Goal: Task Accomplishment & Management: Use online tool/utility

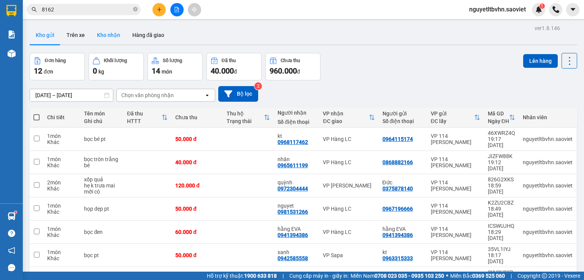
click at [112, 37] on button "Kho nhận" at bounding box center [108, 35] width 35 height 18
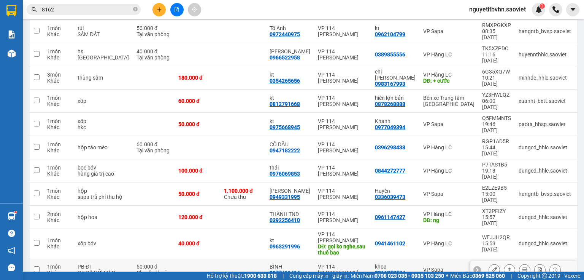
scroll to position [88, 0]
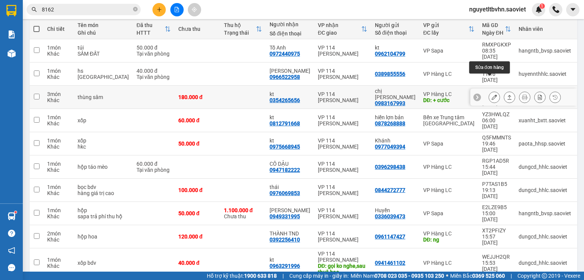
click at [492, 94] on icon at bounding box center [494, 96] width 5 height 5
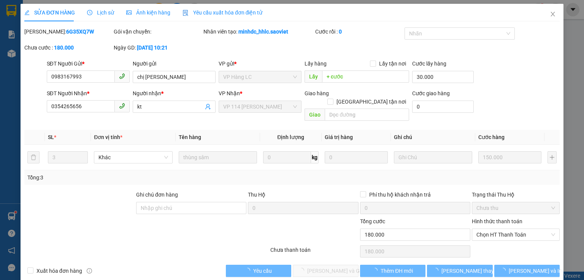
type input "0983167993"
type input "chị [PERSON_NAME]"
type input "+ cước"
type input "30.000"
type input "0354265656"
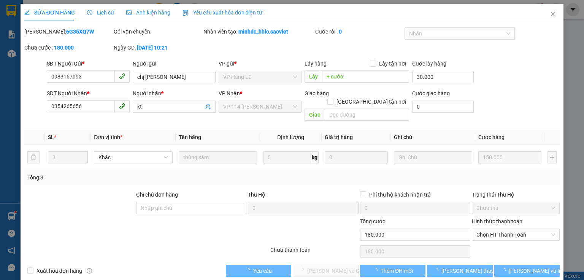
type input "kt"
type input "0"
type input "180.000"
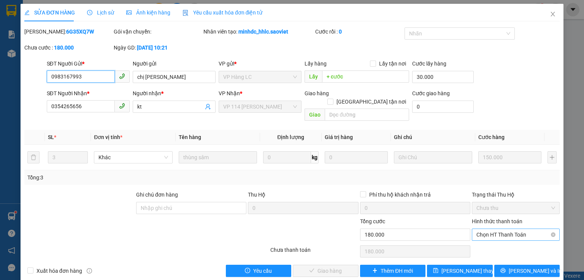
click at [515, 229] on span "Chọn HT Thanh Toán" at bounding box center [516, 234] width 79 height 11
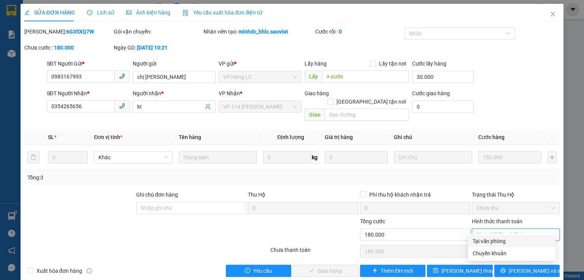
click at [492, 242] on div "Tại văn phòng" at bounding box center [512, 241] width 78 height 8
type input "0"
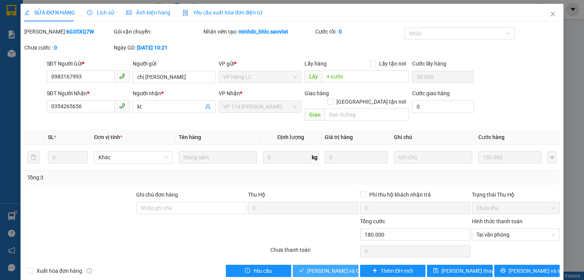
click at [332, 266] on span "[PERSON_NAME] và Giao hàng" at bounding box center [343, 270] width 73 height 8
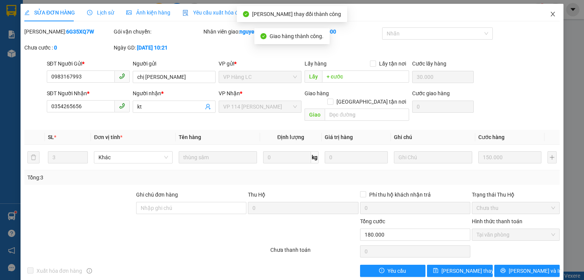
click at [550, 14] on icon "close" at bounding box center [553, 14] width 6 height 6
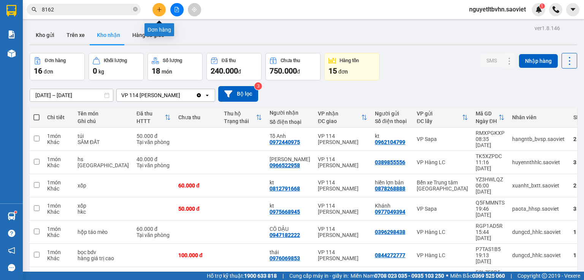
click at [161, 11] on icon "plus" at bounding box center [159, 9] width 5 height 5
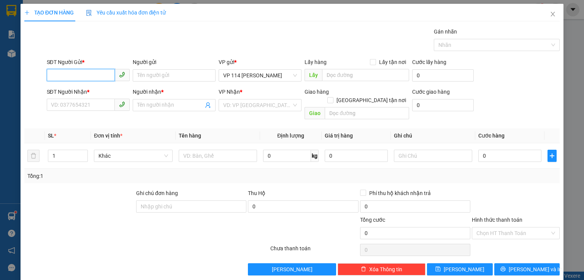
click at [89, 80] on input "SĐT Người Gửi *" at bounding box center [81, 75] width 68 height 12
click at [83, 72] on input "SĐT Người Gửi *" at bounding box center [81, 75] width 68 height 12
click at [74, 91] on div "0913239019 - kt" at bounding box center [87, 90] width 73 height 8
type input "0913239019"
type input "kt"
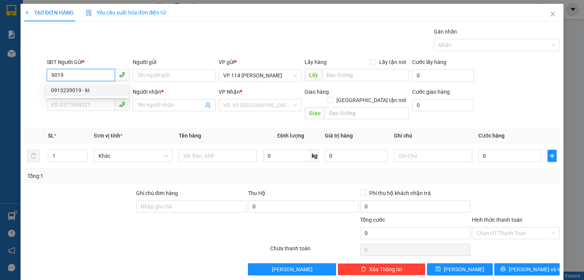
type input "0974068751"
type input "HAO"
type input "0913239019"
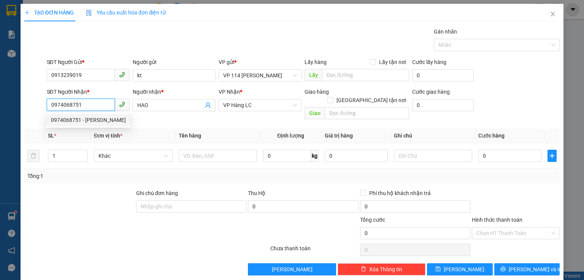
drag, startPoint x: 92, startPoint y: 107, endPoint x: 35, endPoint y: 107, distance: 57.4
click at [35, 107] on div "SĐT Người Nhận * 0974068751 Người nhận * HAO VP Nhận * VP Hàng LC Giao hàng Gia…" at bounding box center [292, 104] width 537 height 35
click at [78, 123] on div "0973763053 - Tuyết" at bounding box center [88, 120] width 75 height 8
type input "0973763053"
type input "Tuyết"
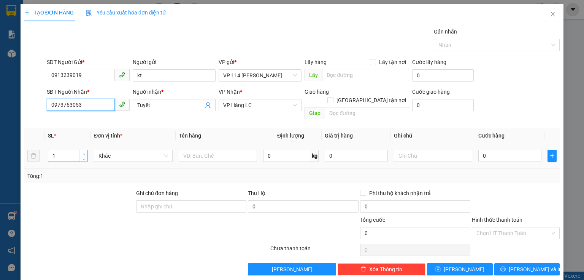
type input "0973763053"
type input "2"
click at [83, 153] on icon "up" at bounding box center [84, 154] width 2 height 2
click at [231, 150] on input "text" at bounding box center [218, 156] width 78 height 12
type input "t"
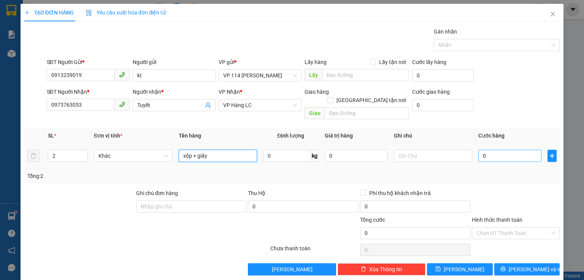
type input "xốp + giấy"
click at [506, 150] on input "0" at bounding box center [510, 156] width 63 height 12
type input "8"
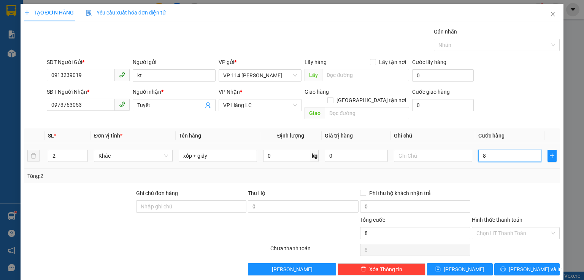
type input "80"
type input "80.000"
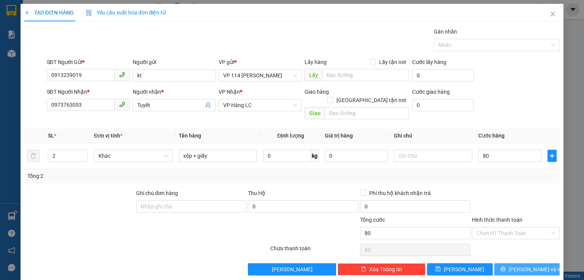
type input "80.000"
click at [528, 265] on span "[PERSON_NAME] và In" at bounding box center [535, 269] width 53 height 8
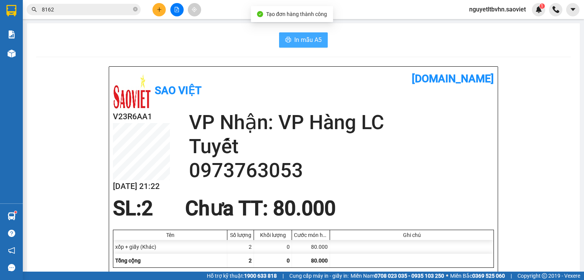
click at [301, 41] on span "In mẫu A5" at bounding box center [307, 40] width 27 height 10
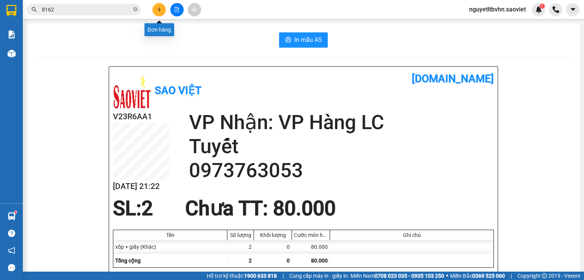
click at [159, 10] on icon "plus" at bounding box center [159, 9] width 0 height 4
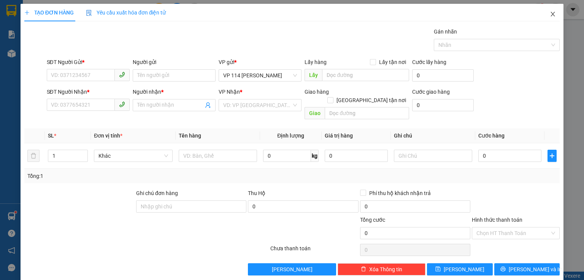
click at [550, 13] on icon "close" at bounding box center [553, 14] width 6 height 6
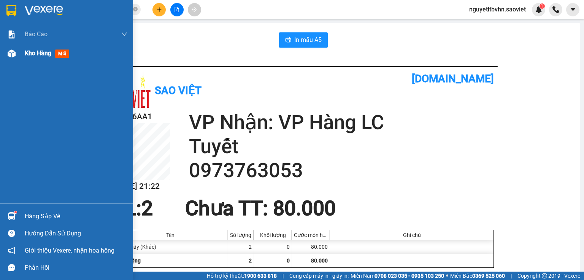
click at [13, 47] on div at bounding box center [11, 53] width 13 height 13
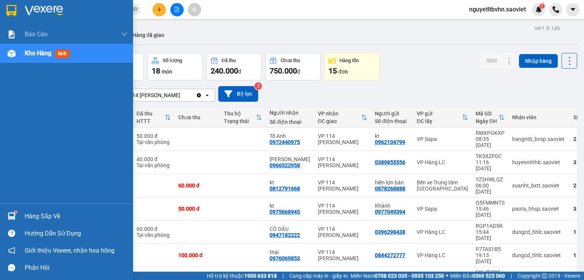
click at [19, 56] on div "Kho hàng mới" at bounding box center [66, 53] width 133 height 19
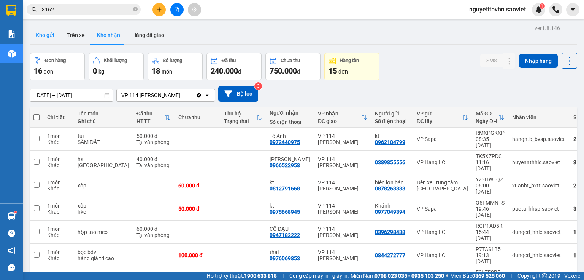
click at [47, 32] on button "Kho gửi" at bounding box center [45, 35] width 31 height 18
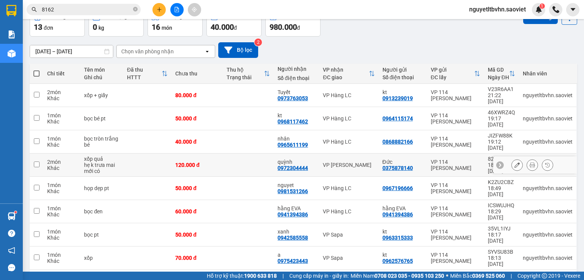
scroll to position [114, 0]
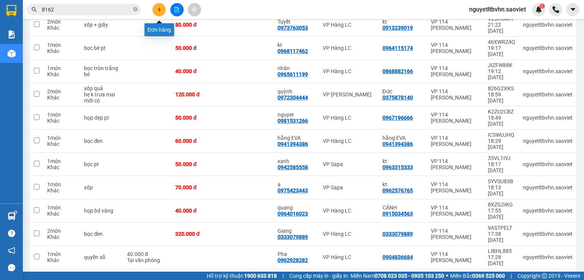
click at [158, 8] on icon "plus" at bounding box center [159, 9] width 5 height 5
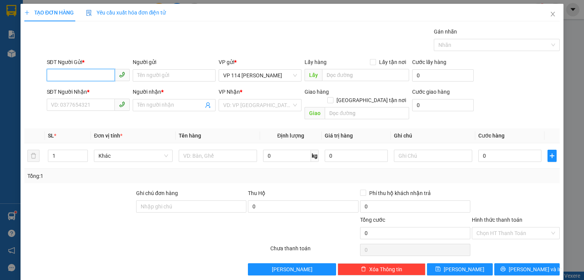
click at [63, 72] on input "SĐT Người Gửi *" at bounding box center [81, 75] width 68 height 12
drag, startPoint x: 72, startPoint y: 90, endPoint x: 76, endPoint y: 96, distance: 7.9
click at [72, 90] on div "0333079889 - Giang" at bounding box center [87, 90] width 73 height 8
type input "0333079889"
type input "Giang"
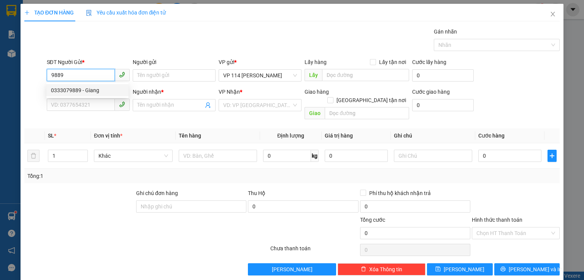
type input "0333079889"
type input "Giang"
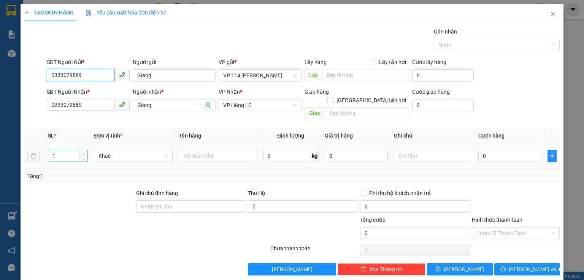
type input "0333079889"
type input "2"
click at [84, 153] on icon "up" at bounding box center [84, 154] width 3 height 3
click at [181, 150] on input "text" at bounding box center [218, 156] width 78 height 12
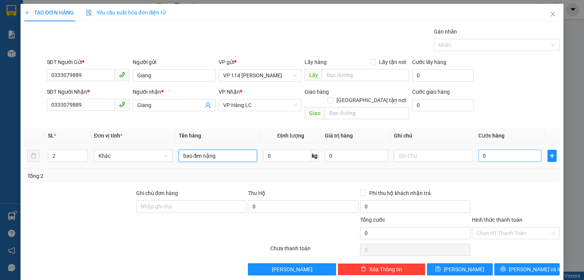
type input "bao đen nặng"
click at [505, 150] on input "0" at bounding box center [510, 156] width 63 height 12
type input "1"
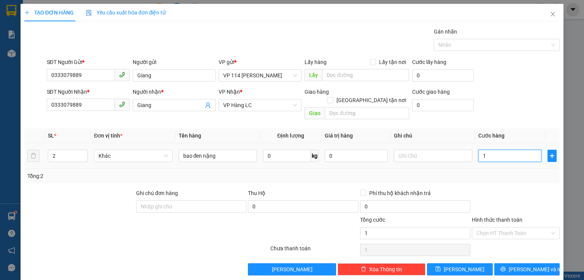
type input "15"
type input "150"
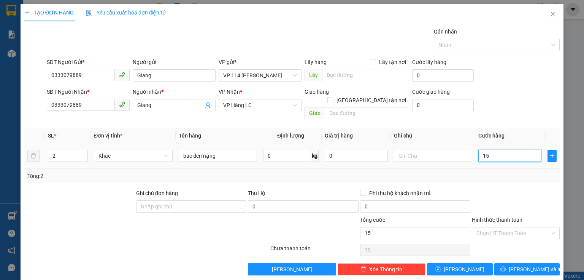
type input "150"
type input "150.000"
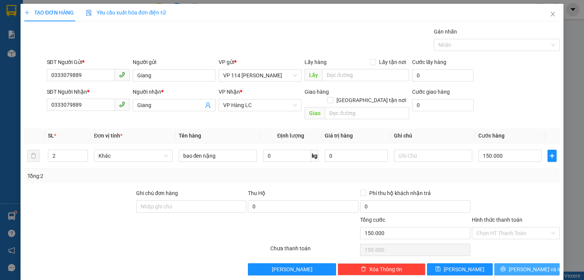
click at [530, 265] on span "[PERSON_NAME] và In" at bounding box center [535, 269] width 53 height 8
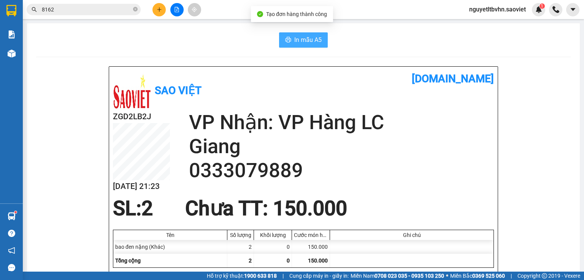
click at [313, 38] on span "In mẫu A5" at bounding box center [307, 40] width 27 height 10
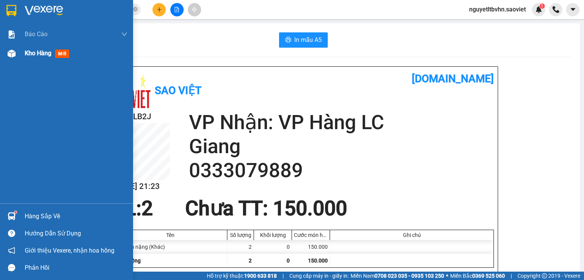
click at [19, 52] on div "Kho hàng mới" at bounding box center [66, 53] width 133 height 19
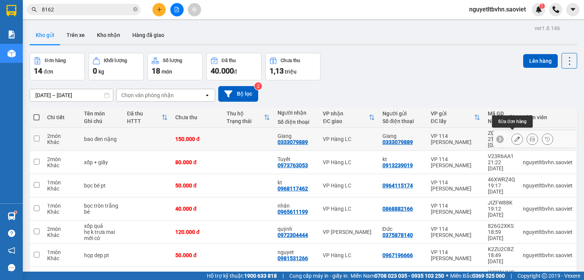
click at [515, 136] on icon at bounding box center [517, 138] width 5 height 5
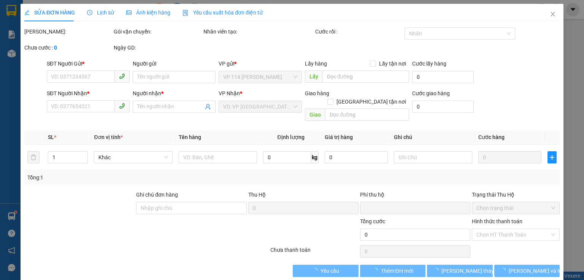
type input "0333079889"
type input "Giang"
type input "0333079889"
type input "Giang"
type input "0"
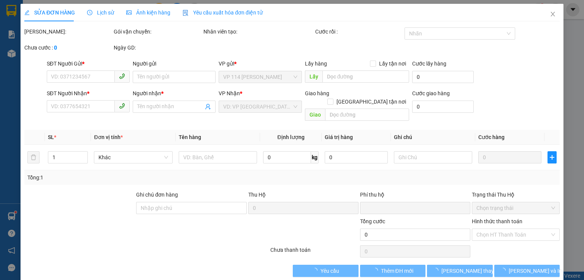
type input "150.000"
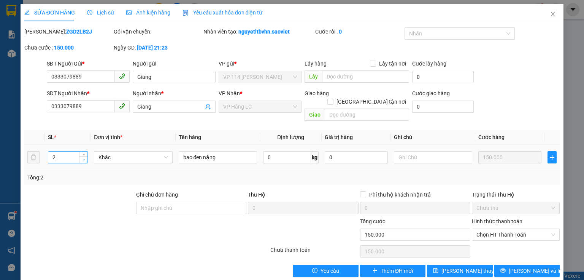
type input "1"
click at [81, 157] on span "down" at bounding box center [83, 159] width 5 height 5
click at [455, 266] on span "[PERSON_NAME] thay đổi" at bounding box center [472, 270] width 61 height 8
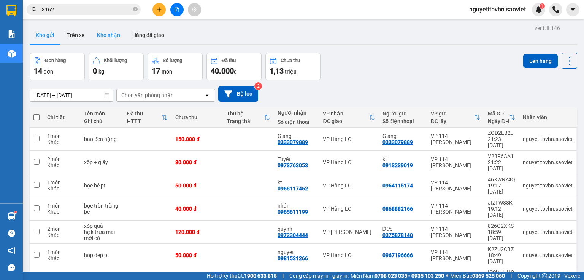
click at [107, 37] on button "Kho nhận" at bounding box center [108, 35] width 35 height 18
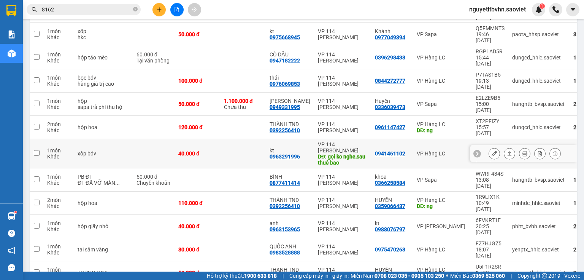
scroll to position [183, 0]
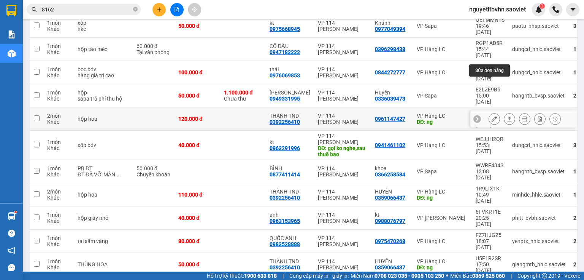
click at [492, 116] on icon at bounding box center [494, 118] width 5 height 5
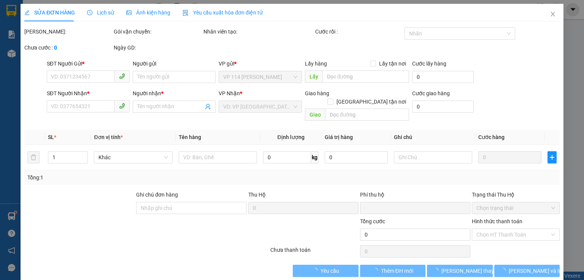
type input "0961147427"
type input "ng"
type input "0392256410"
type input "THÀNH TND"
type input "0"
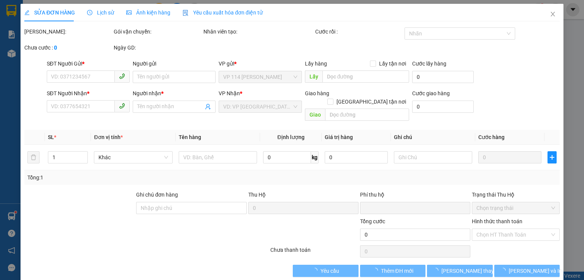
type input "120.000"
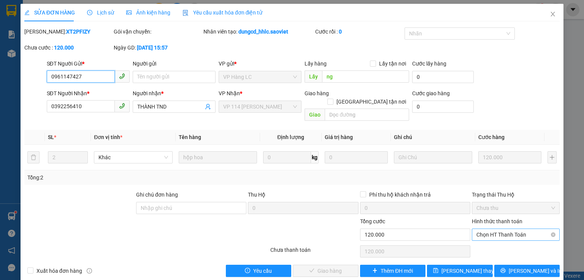
click at [506, 229] on span "Chọn HT Thanh Toán" at bounding box center [516, 234] width 79 height 11
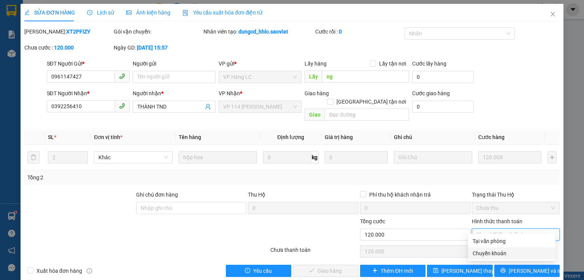
click at [492, 252] on div "Chuyển khoản" at bounding box center [512, 253] width 78 height 8
type input "0"
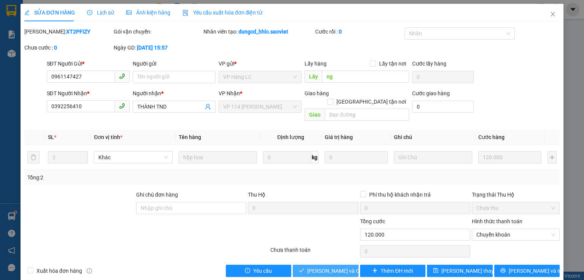
click at [345, 266] on span "[PERSON_NAME] và Giao hàng" at bounding box center [343, 270] width 73 height 8
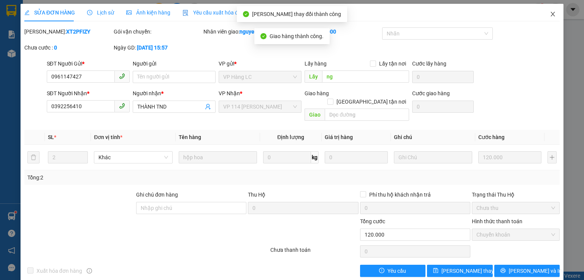
click at [551, 13] on icon "close" at bounding box center [553, 14] width 4 height 5
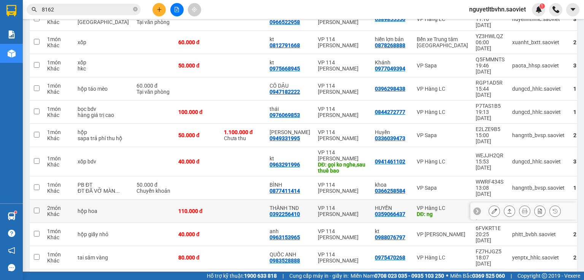
scroll to position [152, 0]
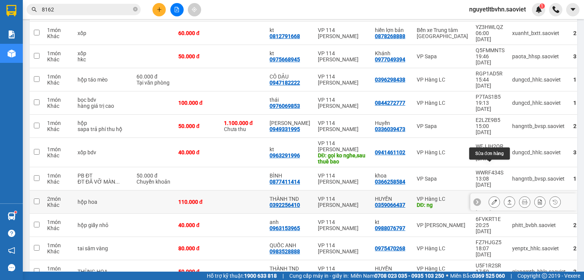
click at [492, 199] on icon at bounding box center [494, 201] width 5 height 5
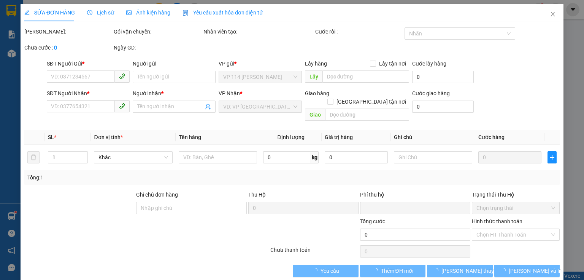
type input "0359066437"
type input "HUYỀN"
type input "ng"
type input "0392256410"
type input "THÀNH TND"
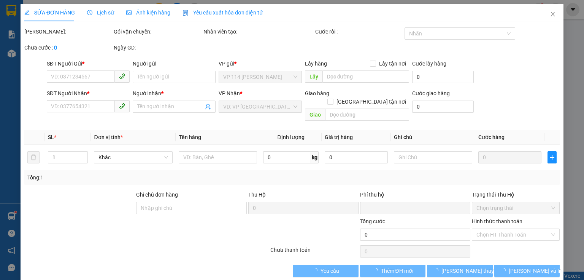
type input "0"
type input "110.000"
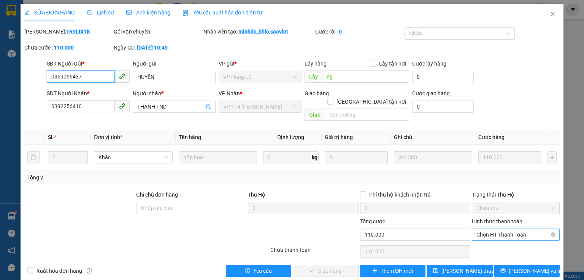
scroll to position [3, 0]
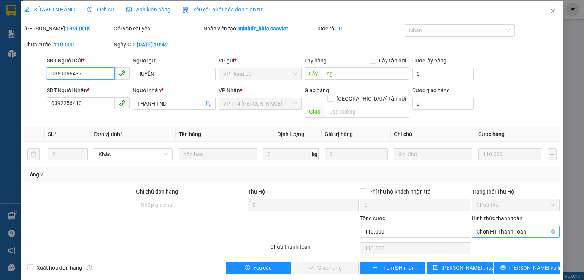
click at [502, 226] on span "Chọn HT Thanh Toán" at bounding box center [516, 231] width 79 height 11
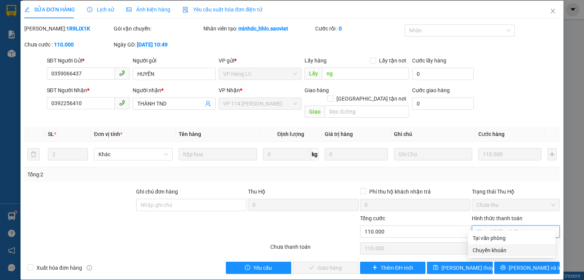
click at [488, 253] on div "Chuyển khoản" at bounding box center [512, 250] width 78 height 8
type input "0"
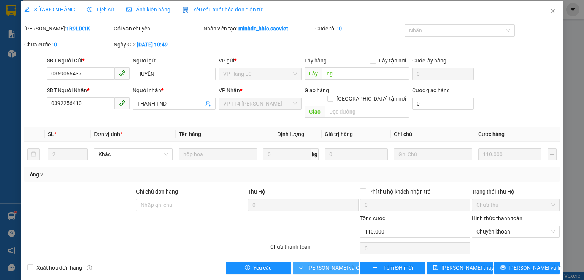
drag, startPoint x: 342, startPoint y: 259, endPoint x: 369, endPoint y: 204, distance: 61.6
click at [343, 263] on span "[PERSON_NAME] và Giao hàng" at bounding box center [343, 267] width 73 height 8
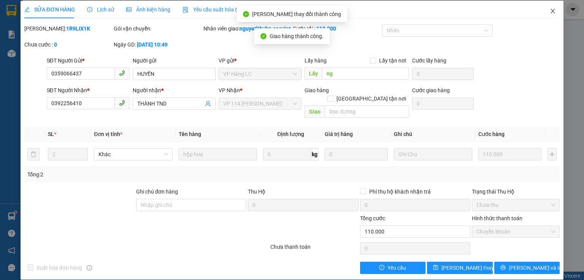
click at [550, 14] on icon "close" at bounding box center [553, 11] width 6 height 6
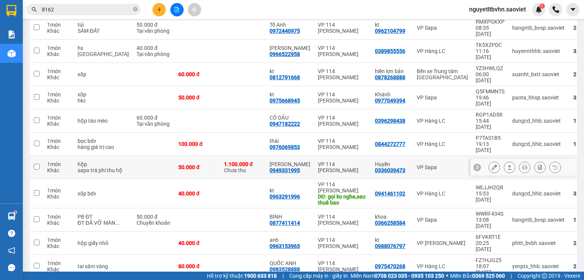
scroll to position [122, 0]
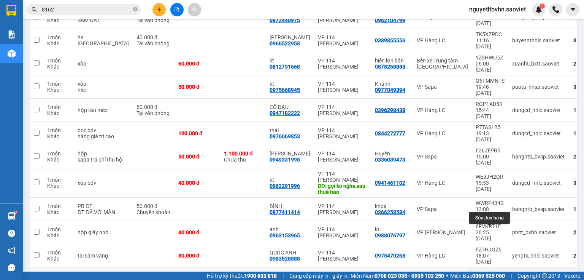
click at [493, 272] on button at bounding box center [494, 278] width 11 height 13
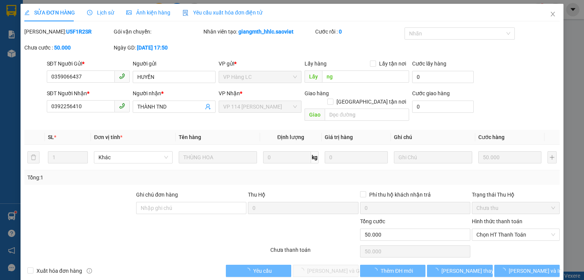
type input "0359066437"
type input "HUYỀN"
type input "ng"
type input "0392256410"
type input "THÀNH TND"
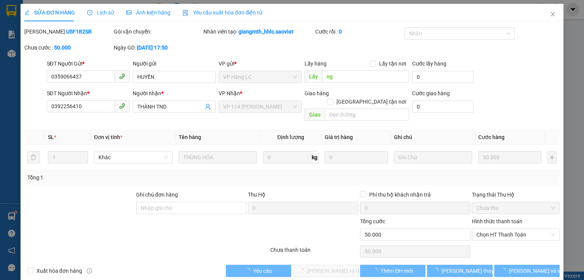
type input "0"
type input "50.000"
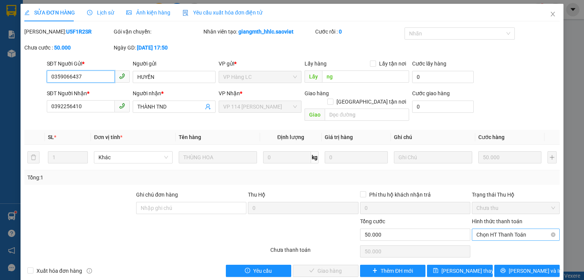
click at [503, 229] on span "Chọn HT Thanh Toán" at bounding box center [516, 234] width 79 height 11
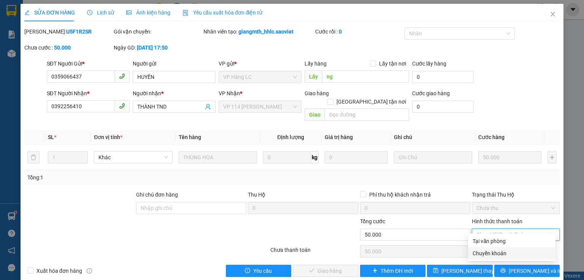
click at [488, 256] on div "Chuyển khoản" at bounding box center [512, 253] width 78 height 8
type input "0"
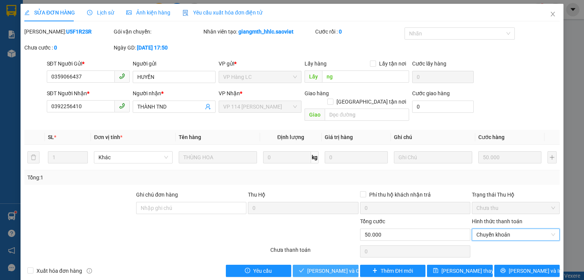
drag, startPoint x: 339, startPoint y: 262, endPoint x: 358, endPoint y: 234, distance: 33.6
click at [340, 266] on span "[PERSON_NAME] và Giao hàng" at bounding box center [343, 270] width 73 height 8
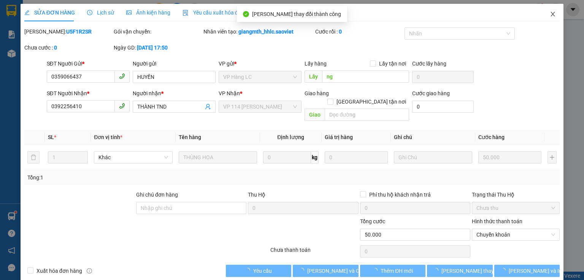
click at [545, 13] on span "Close" at bounding box center [552, 14] width 21 height 21
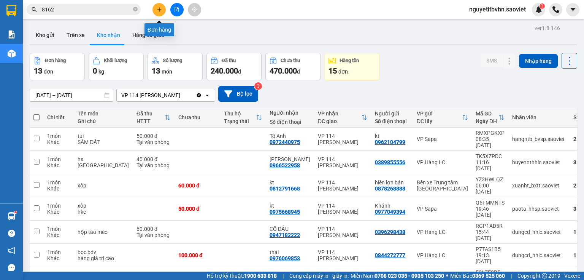
click at [160, 7] on icon "plus" at bounding box center [159, 9] width 5 height 5
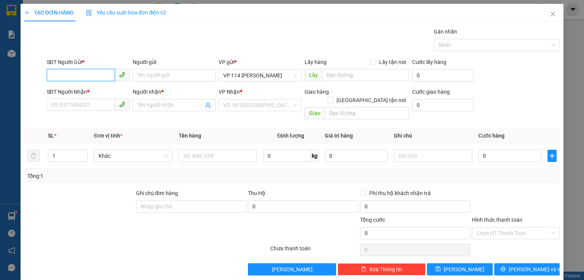
click at [77, 76] on input "SĐT Người Gửi *" at bounding box center [81, 75] width 68 height 12
type input "0942530055"
click at [56, 100] on input "SĐT Người Nhận *" at bounding box center [81, 105] width 68 height 12
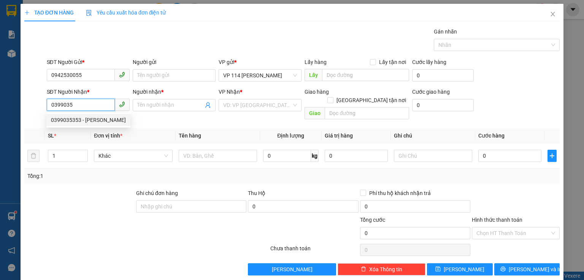
click at [75, 119] on div "0399035353 - [PERSON_NAME]" at bounding box center [88, 120] width 75 height 8
type input "0399035353"
type input "VÂN MẠNH"
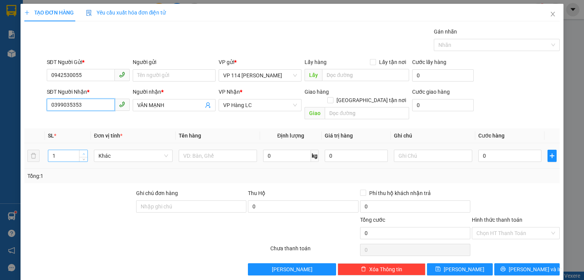
type input "0399035353"
click at [83, 153] on icon "up" at bounding box center [84, 154] width 3 height 3
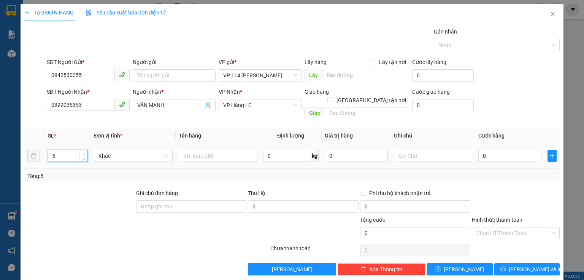
click at [83, 153] on icon "up" at bounding box center [84, 154] width 3 height 3
type input "9"
click at [83, 153] on icon "up" at bounding box center [84, 154] width 3 height 3
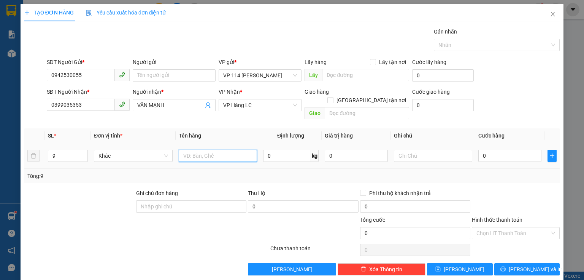
click at [231, 150] on input "text" at bounding box center [218, 156] width 78 height 12
type input "kiện"
click at [490, 150] on input "0" at bounding box center [510, 156] width 63 height 12
type input "63"
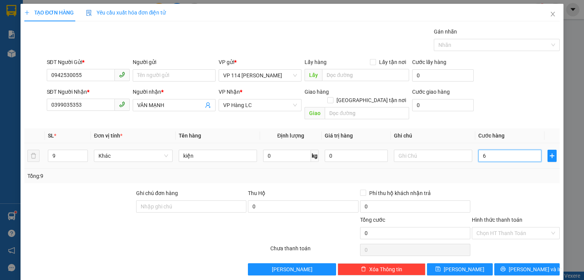
type input "63"
type input "6"
type input "0"
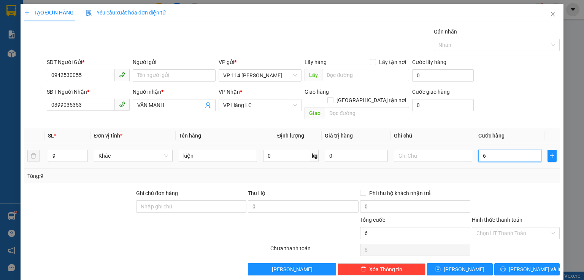
type input "0"
type input "03"
type input "3"
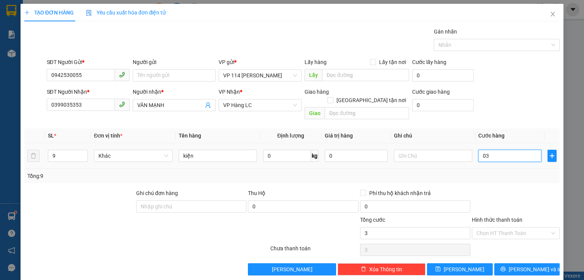
type input "036"
type input "36"
type input "0.360"
type input "360"
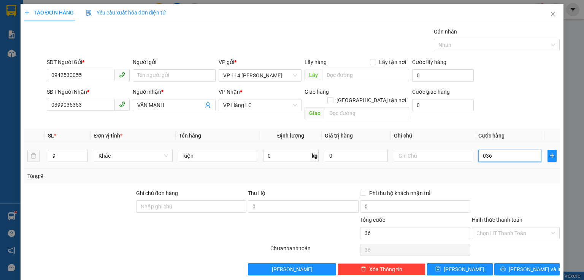
type input "360"
type input "360.000"
click at [523, 265] on span "[PERSON_NAME] và In" at bounding box center [535, 269] width 53 height 8
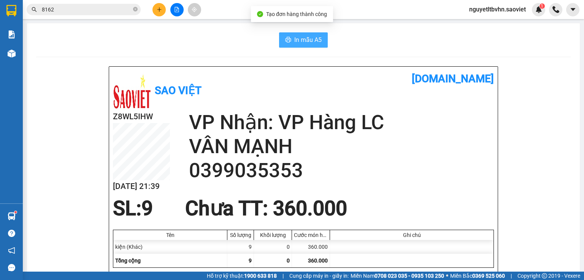
click at [303, 37] on span "In mẫu A5" at bounding box center [307, 40] width 27 height 10
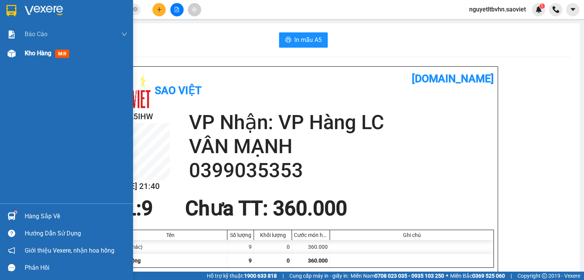
click at [18, 52] on div "Kho hàng mới" at bounding box center [66, 53] width 133 height 19
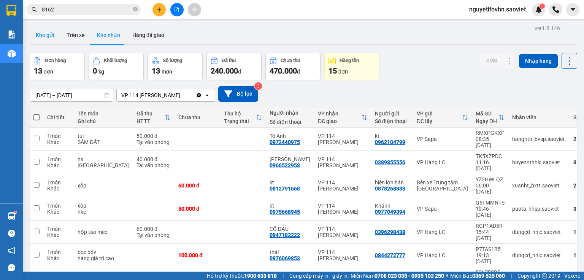
click at [49, 32] on button "Kho gửi" at bounding box center [45, 35] width 31 height 18
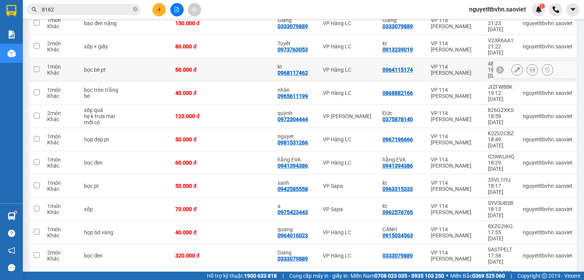
scroll to position [148, 0]
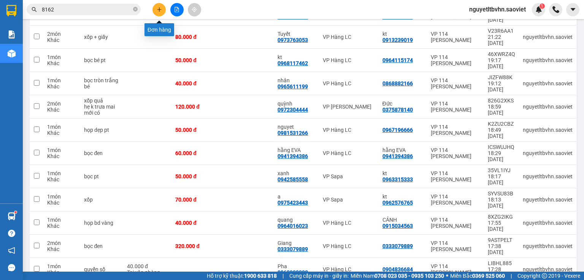
click at [159, 10] on icon "plus" at bounding box center [159, 9] width 0 height 4
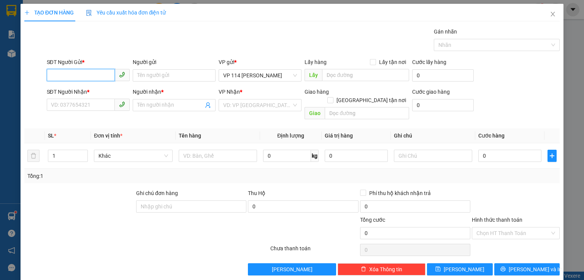
click at [60, 74] on input "SĐT Người Gửi *" at bounding box center [81, 75] width 68 height 12
drag, startPoint x: 96, startPoint y: 73, endPoint x: 51, endPoint y: 76, distance: 45.7
click at [51, 76] on input "0976980378" at bounding box center [81, 75] width 68 height 12
type input "0976980378"
click at [59, 105] on input "SĐT Người Nhận *" at bounding box center [81, 105] width 68 height 12
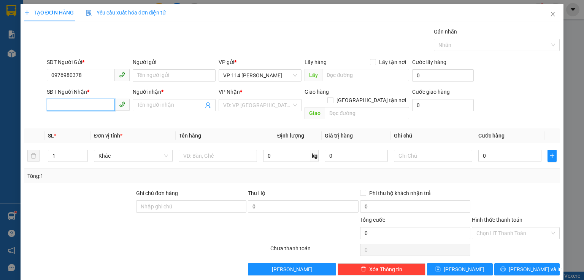
paste input "0976980378"
type input "0976980378"
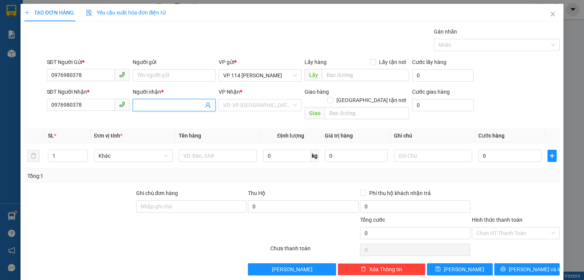
click at [155, 105] on input "Người nhận *" at bounding box center [170, 105] width 66 height 8
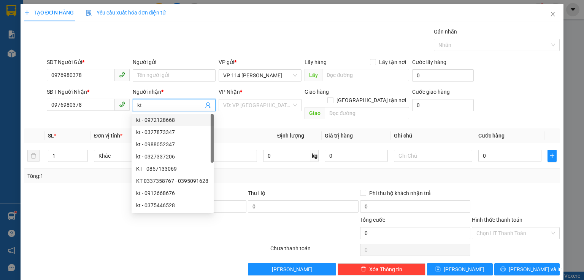
type input "kt"
click at [83, 189] on div at bounding box center [80, 202] width 112 height 27
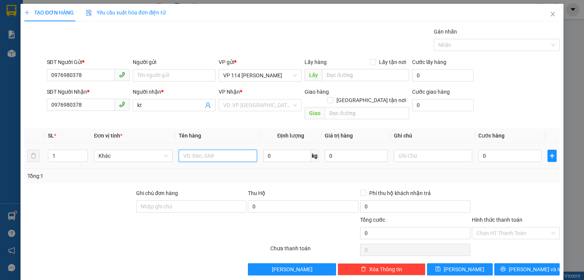
click at [226, 150] on input "text" at bounding box center [218, 156] width 78 height 12
type input "xe đẩy k quên"
click at [516, 150] on input "0" at bounding box center [510, 156] width 63 height 12
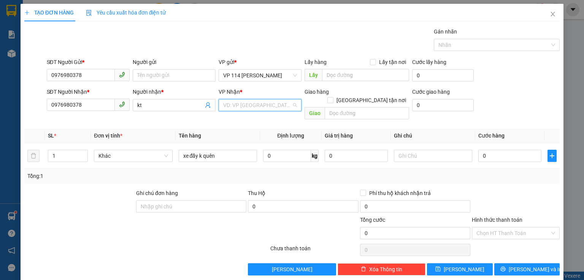
click at [259, 107] on input "search" at bounding box center [257, 104] width 68 height 11
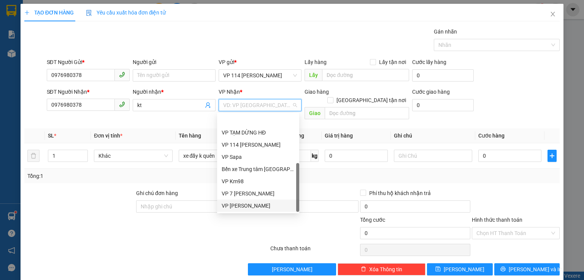
scroll to position [85, 0]
click at [249, 195] on div "VP Hàng LC" at bounding box center [258, 193] width 73 height 8
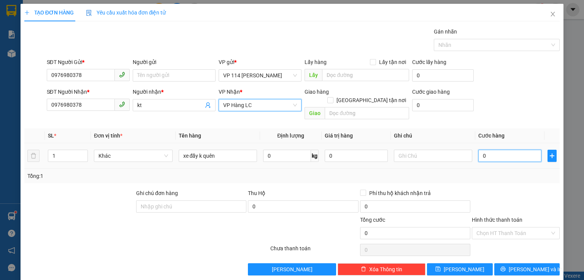
click at [513, 150] on input "0" at bounding box center [510, 156] width 63 height 12
click at [512, 227] on div "Chọn HT Thanh Toán" at bounding box center [516, 233] width 88 height 12
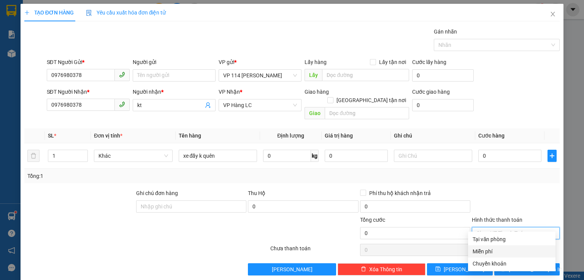
click at [487, 250] on div "Miễn phí" at bounding box center [512, 251] width 78 height 8
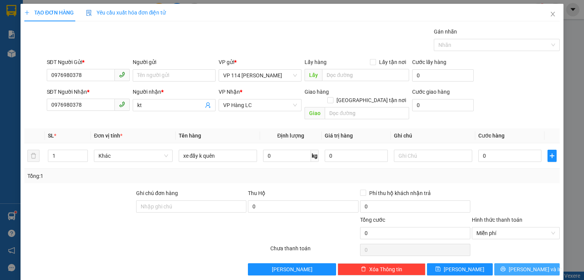
click at [522, 265] on span "[PERSON_NAME] và In" at bounding box center [535, 269] width 53 height 8
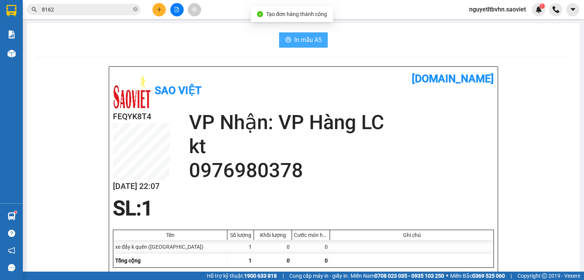
click at [312, 41] on span "In mẫu A5" at bounding box center [307, 40] width 27 height 10
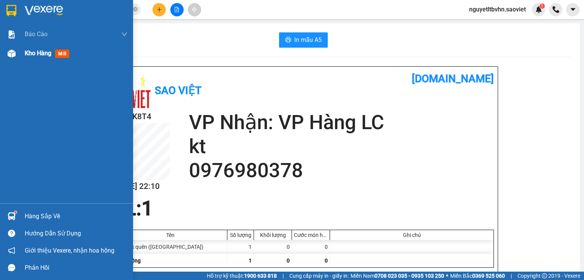
click at [15, 54] on div at bounding box center [11, 53] width 13 height 13
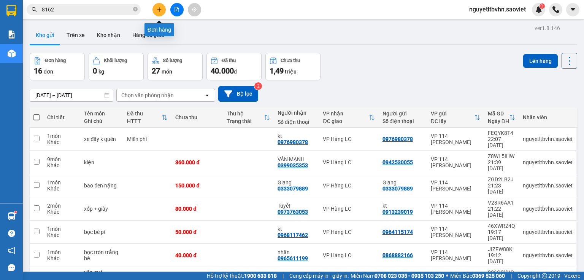
click at [157, 9] on icon "plus" at bounding box center [159, 9] width 5 height 5
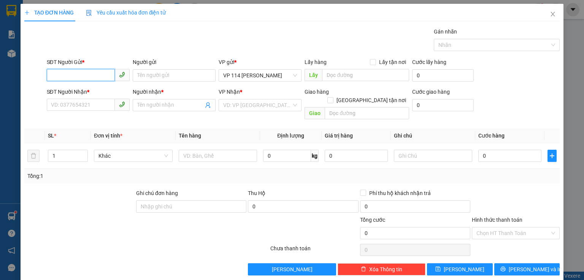
click at [67, 77] on input "SĐT Người Gửi *" at bounding box center [81, 75] width 68 height 12
click at [69, 90] on div "0333842006 - kt" at bounding box center [87, 90] width 73 height 8
type input "0333842006"
type input "kt"
type input "0333842006"
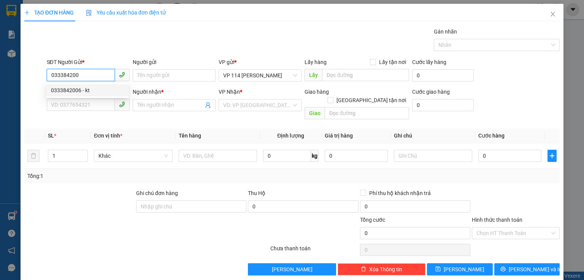
type input "kt"
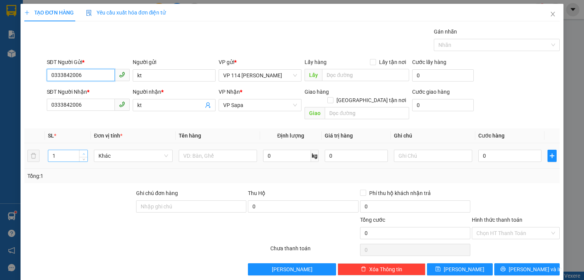
type input "0333842006"
click at [83, 153] on icon "up" at bounding box center [84, 154] width 3 height 3
type input "4"
click at [83, 153] on icon "up" at bounding box center [84, 154] width 3 height 3
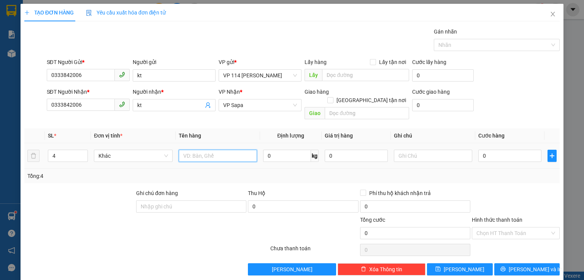
click at [196, 150] on input "text" at bounding box center [218, 156] width 78 height 12
type input "bọc đỏ + 3 bao gạo"
click at [486, 150] on input "0" at bounding box center [510, 156] width 63 height 12
type input "2"
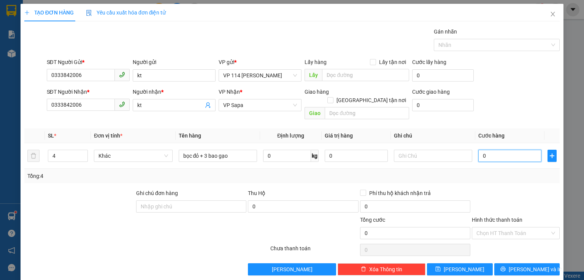
type input "2"
type input "25"
type input "250"
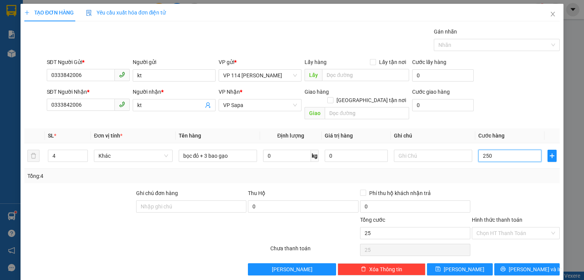
type input "250"
type input "250.000"
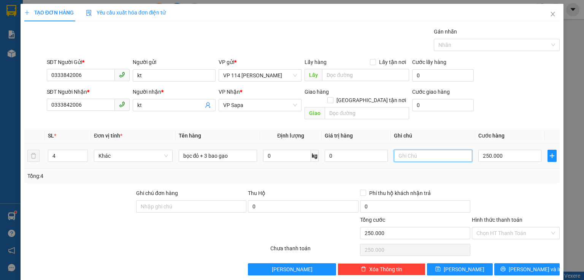
click at [414, 150] on input "text" at bounding box center [433, 156] width 78 height 12
type input "bọc đỏ nhẹ tay hàng dễ vỡ ko chụi"
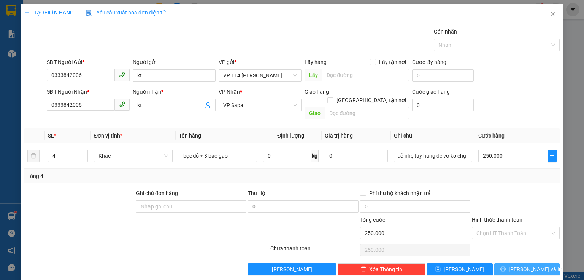
scroll to position [0, 0]
click at [525, 265] on span "[PERSON_NAME] và In" at bounding box center [535, 269] width 53 height 8
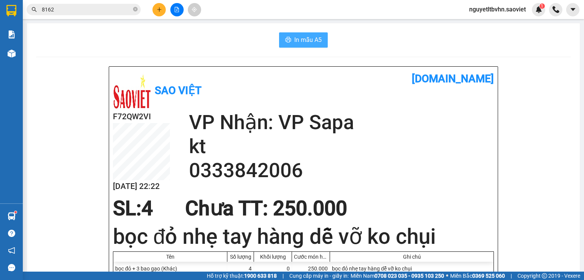
click at [309, 42] on span "In mẫu A5" at bounding box center [307, 40] width 27 height 10
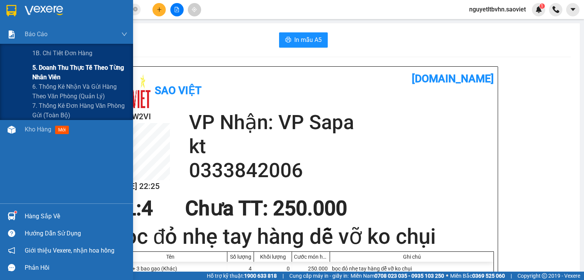
click at [87, 74] on span "5. Doanh thu thực tế theo từng nhân viên" at bounding box center [79, 72] width 95 height 19
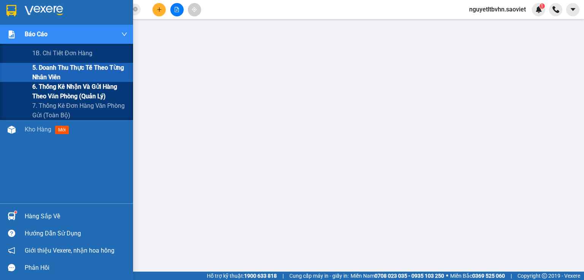
click at [44, 92] on span "6. Thống kê nhận và gửi hàng theo văn phòng (quản lý)" at bounding box center [79, 91] width 95 height 19
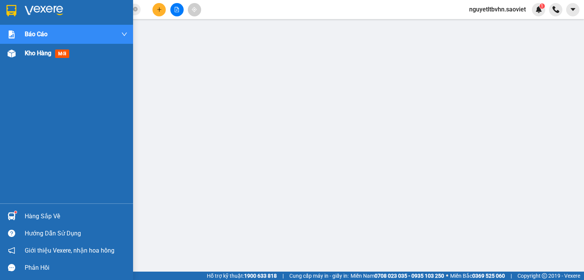
click at [16, 53] on div at bounding box center [11, 53] width 13 height 13
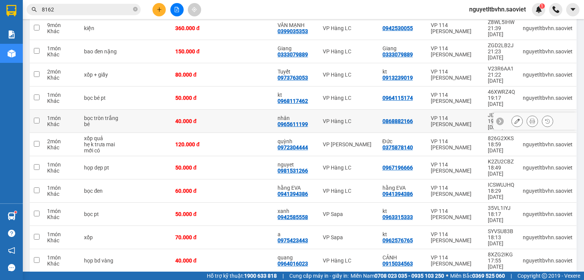
scroll to position [134, 0]
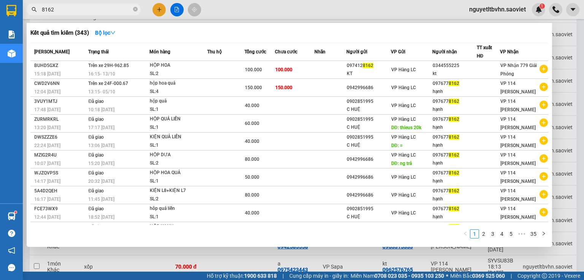
drag, startPoint x: 99, startPoint y: 8, endPoint x: 32, endPoint y: 6, distance: 67.4
click at [32, 6] on div "8162" at bounding box center [74, 9] width 148 height 11
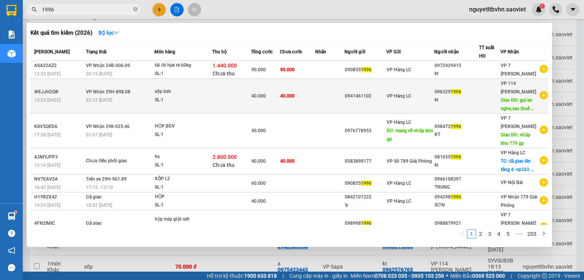
type input "1996"
click at [468, 99] on div "kt" at bounding box center [457, 100] width 44 height 8
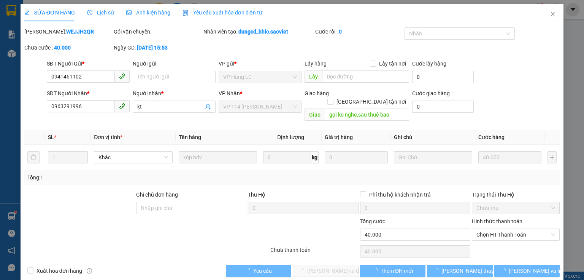
type input "0941461102"
type input "0963291996"
type input "kt"
type input "gọi ko nghe,sau thuê bao"
type input "0"
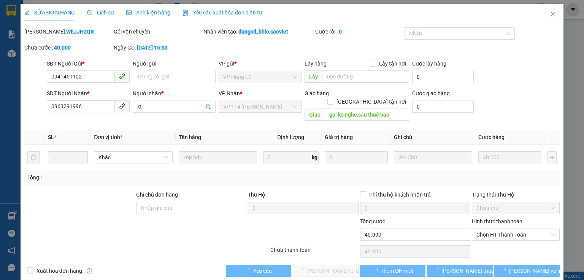
type input "40.000"
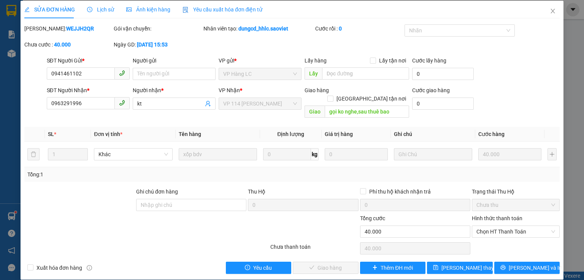
click at [105, 11] on span "Lịch sử" at bounding box center [100, 9] width 27 height 6
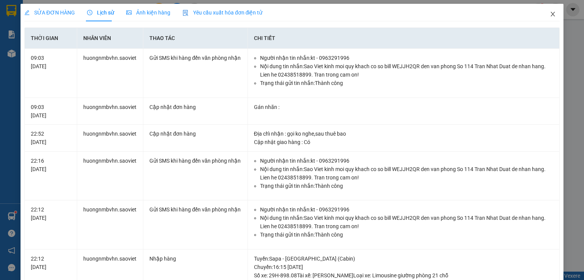
click at [550, 14] on icon "close" at bounding box center [553, 14] width 6 height 6
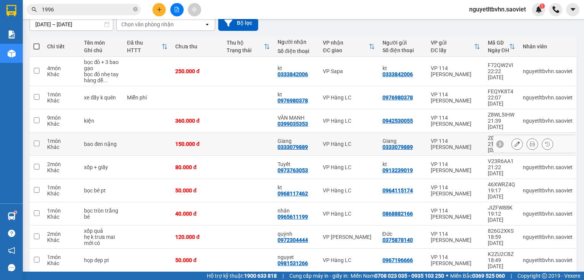
scroll to position [91, 0]
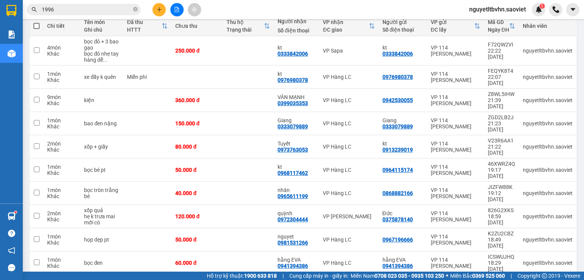
click at [38, 22] on label at bounding box center [36, 26] width 6 height 8
click at [37, 22] on input "checkbox" at bounding box center [37, 22] width 0 height 0
checkbox input "true"
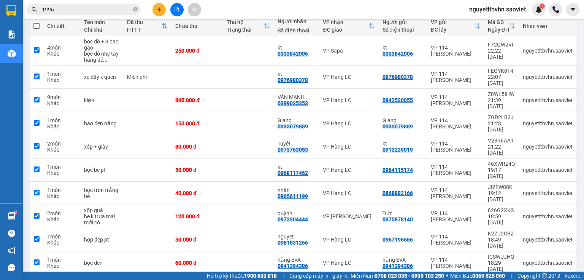
checkbox input "true"
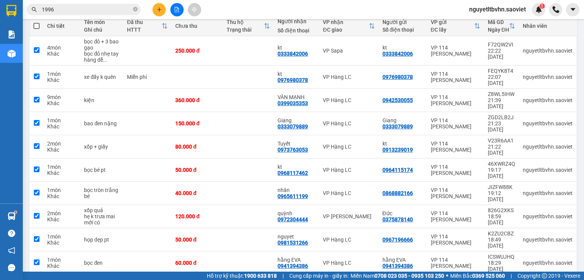
checkbox input "true"
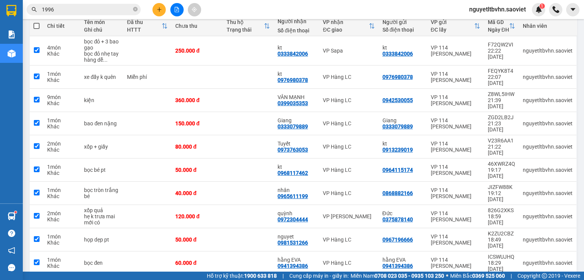
checkbox input "true"
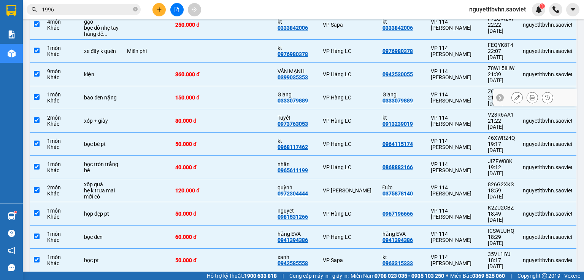
scroll to position [122, 0]
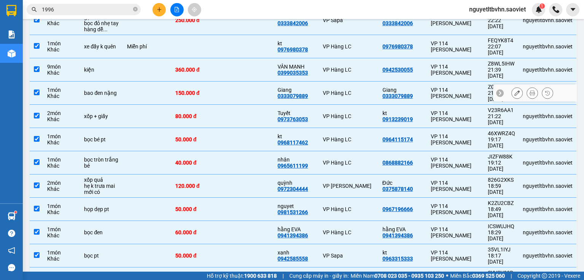
click at [38, 89] on input "checkbox" at bounding box center [37, 92] width 6 height 6
checkbox input "false"
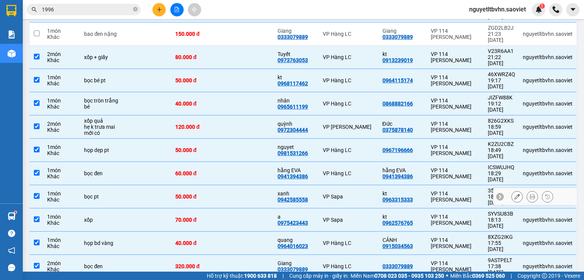
scroll to position [183, 0]
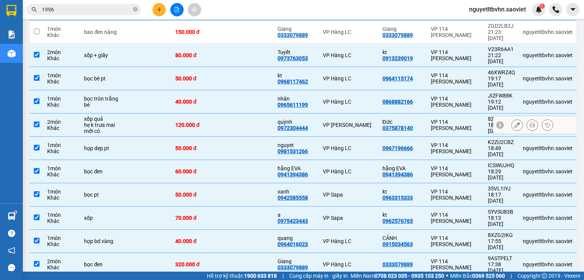
click at [38, 121] on input "checkbox" at bounding box center [37, 124] width 6 height 6
checkbox input "false"
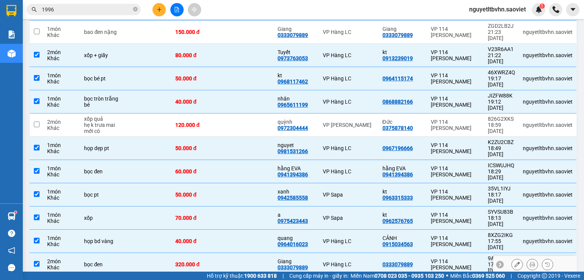
click at [35, 261] on input "checkbox" at bounding box center [37, 264] width 6 height 6
checkbox input "false"
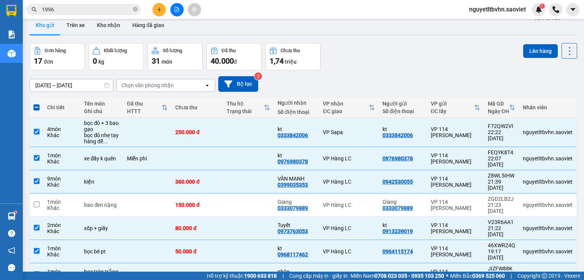
scroll to position [0, 0]
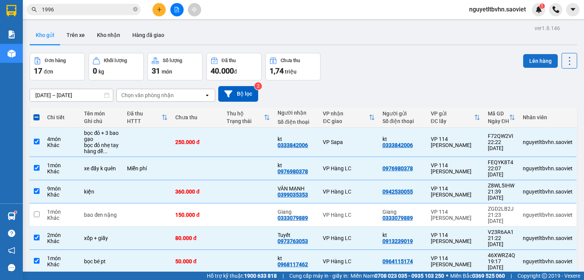
click at [532, 56] on button "Lên hàng" at bounding box center [540, 61] width 35 height 14
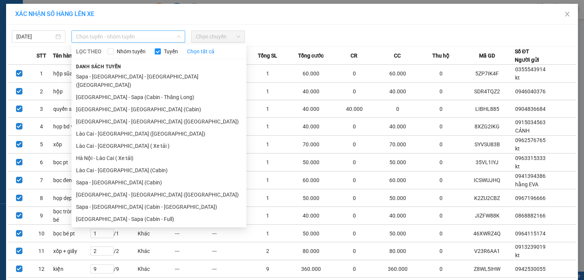
click at [156, 35] on span "Chọn tuyến - nhóm tuyến" at bounding box center [128, 36] width 105 height 11
drag, startPoint x: 128, startPoint y: 122, endPoint x: 138, endPoint y: 112, distance: 14.0
click at [129, 121] on ul "Sapa - [GEOGRAPHIC_DATA] - [GEOGRAPHIC_DATA] ([GEOGRAPHIC_DATA]) [GEOGRAPHIC_DA…" at bounding box center [159, 147] width 175 height 154
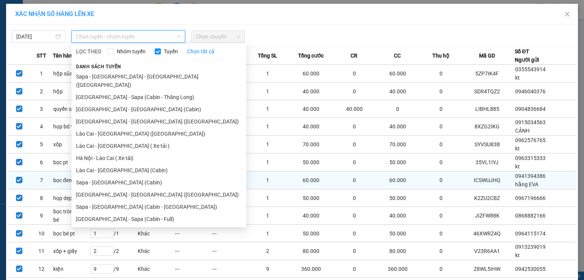
drag, startPoint x: 138, startPoint y: 214, endPoint x: 156, endPoint y: 173, distance: 44.0
click at [139, 213] on li "[GEOGRAPHIC_DATA] - Sapa (Cabin - Full)" at bounding box center [159, 219] width 175 height 12
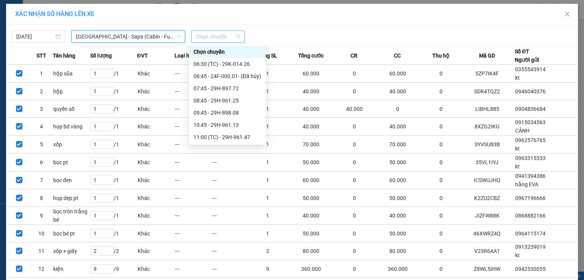
click at [231, 37] on span "Chọn chuyến" at bounding box center [218, 36] width 45 height 11
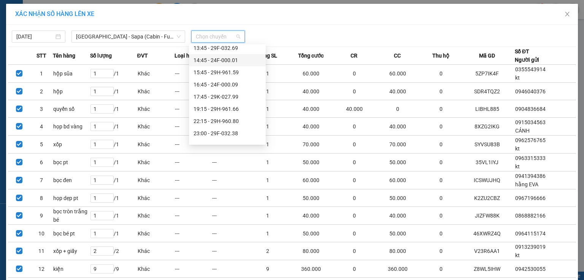
scroll to position [134, 0]
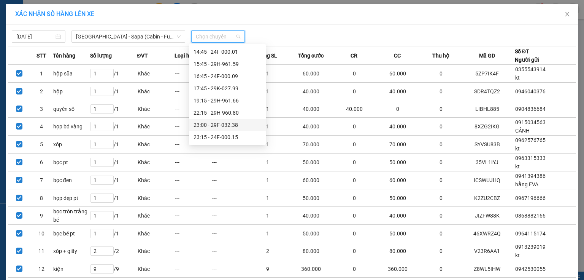
click at [236, 125] on div "23:00 - 29F-032.38" at bounding box center [228, 125] width 68 height 8
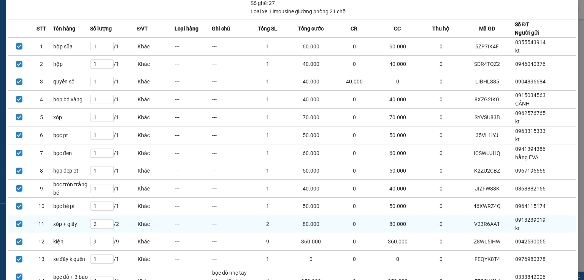
scroll to position [119, 0]
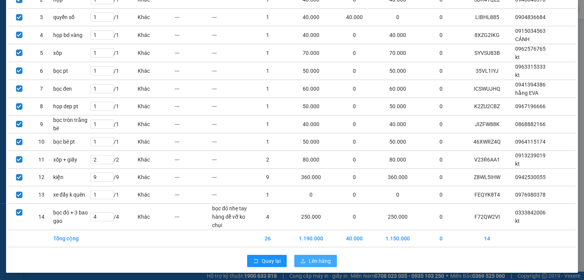
click at [320, 256] on span "Lên hàng" at bounding box center [320, 260] width 22 height 8
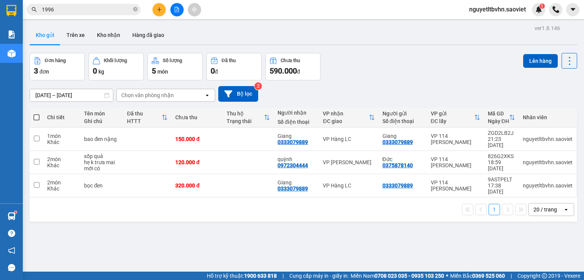
click at [38, 116] on span at bounding box center [36, 117] width 6 height 6
click at [37, 113] on input "checkbox" at bounding box center [37, 113] width 0 height 0
checkbox input "true"
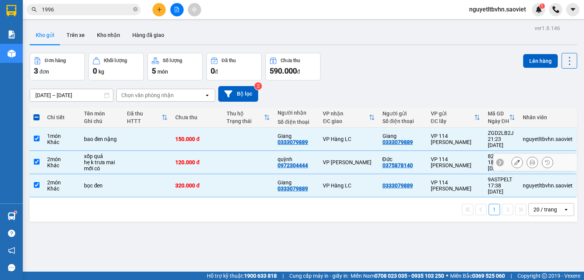
click at [35, 159] on input "checkbox" at bounding box center [37, 162] width 6 height 6
checkbox input "false"
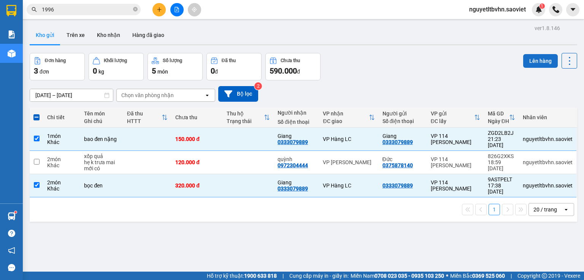
click at [542, 57] on button "Lên hàng" at bounding box center [540, 61] width 35 height 14
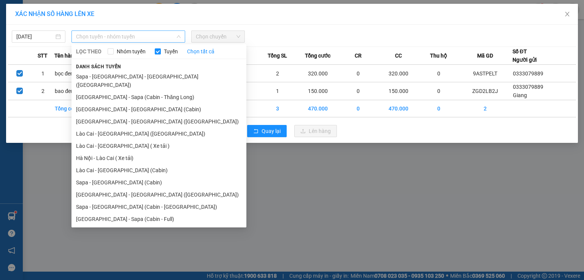
click at [142, 32] on span "Chọn tuyến - nhóm tuyến" at bounding box center [128, 36] width 105 height 11
click at [117, 213] on li "[GEOGRAPHIC_DATA] - Sapa (Cabin - Full)" at bounding box center [159, 219] width 175 height 12
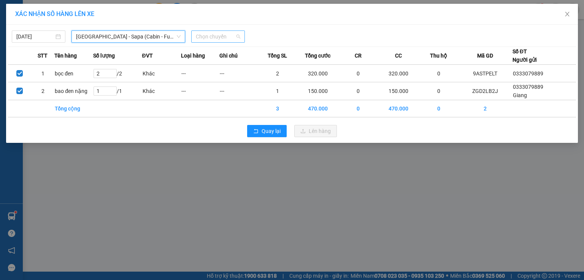
click at [234, 37] on span "Chọn chuyến" at bounding box center [218, 36] width 45 height 11
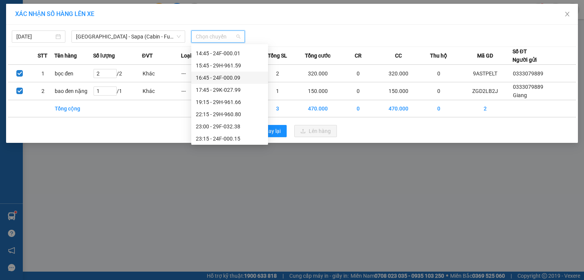
scroll to position [134, 0]
click at [241, 139] on div "23:15 - 24F-000.15" at bounding box center [230, 137] width 68 height 8
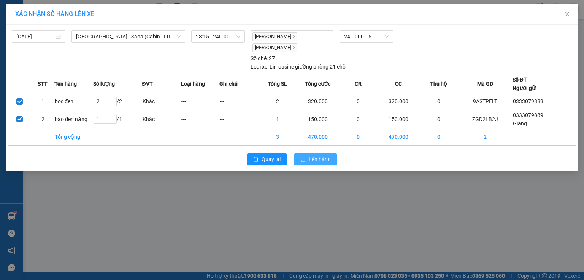
click at [325, 156] on span "Lên hàng" at bounding box center [320, 159] width 22 height 8
